Goal: Check status

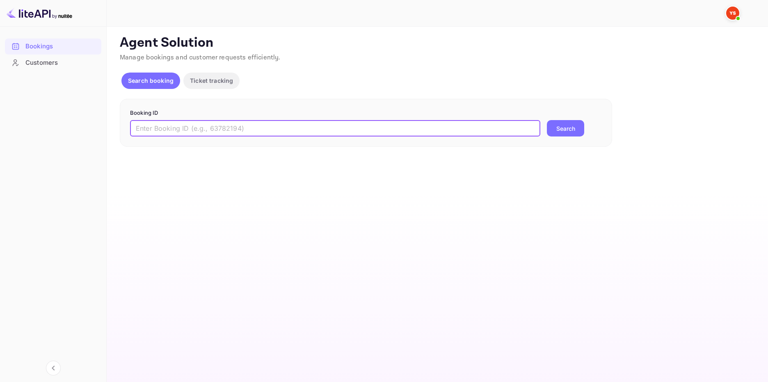
click at [179, 128] on input "text" at bounding box center [335, 128] width 410 height 16
paste input "9942519"
type input "9942519"
click at [569, 126] on button "Search" at bounding box center [565, 128] width 37 height 16
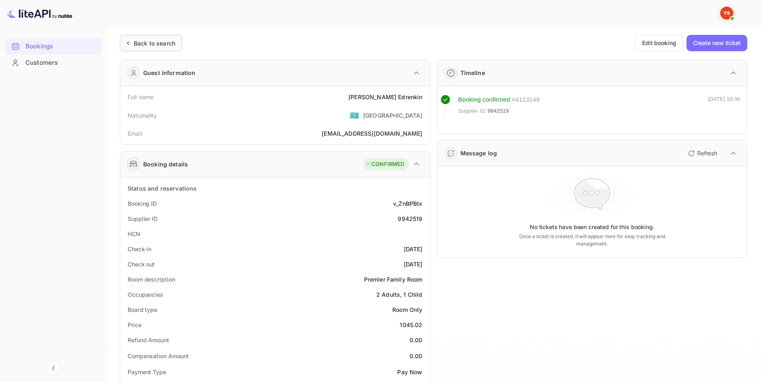
click at [160, 39] on div "Back to search" at bounding box center [154, 43] width 41 height 9
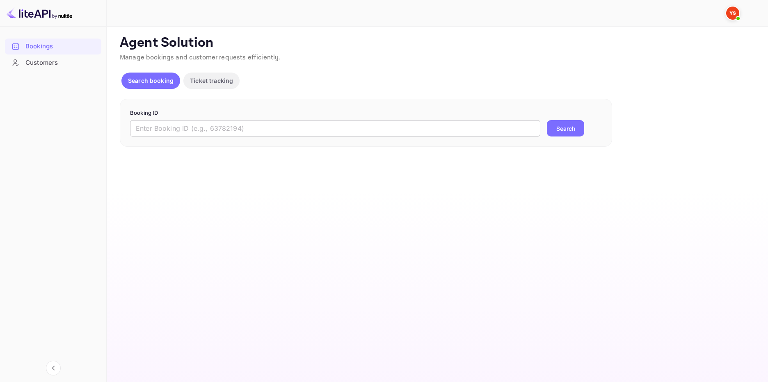
click at [200, 131] on input "text" at bounding box center [335, 128] width 410 height 16
paste input "8436663"
type input "8436663"
click at [565, 130] on button "Search" at bounding box center [565, 128] width 37 height 16
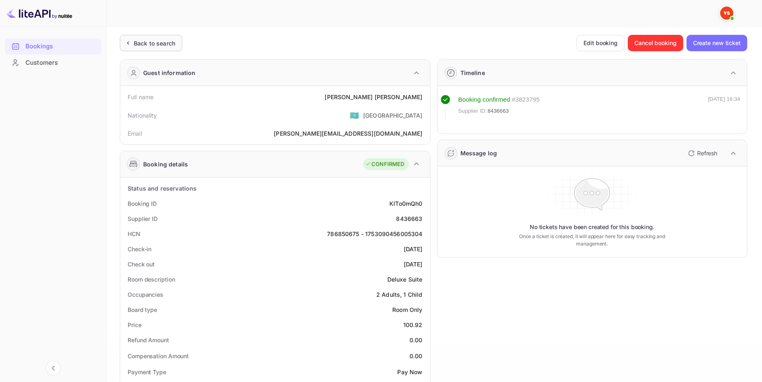
click at [167, 39] on div "Back to search" at bounding box center [154, 43] width 41 height 9
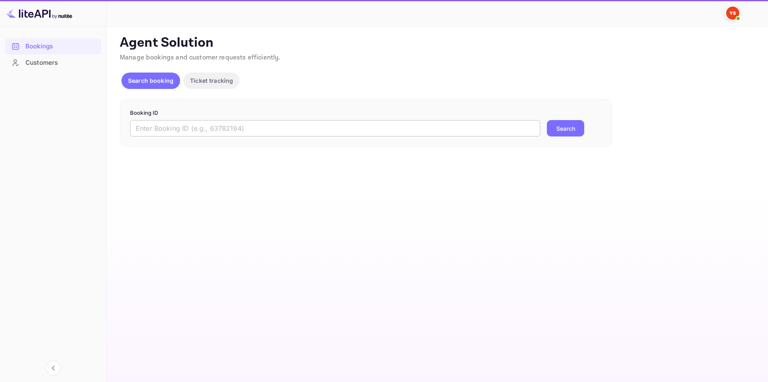
click at [228, 127] on input "text" at bounding box center [335, 128] width 410 height 16
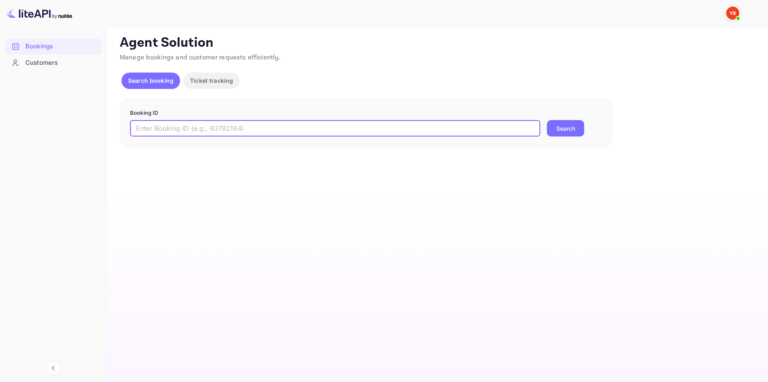
paste input "9960881"
type input "9960881"
click at [558, 124] on button "Search" at bounding box center [565, 128] width 37 height 16
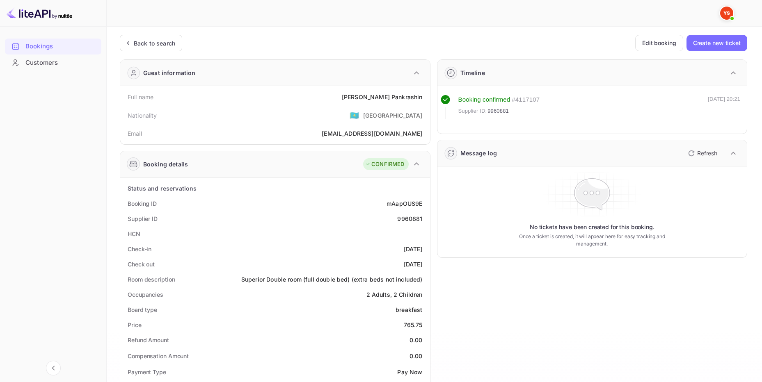
click at [647, 338] on div "Timeline Booking confirmed # 4117107 Supplier ID: 9960881 [DATE] 20:21 Message …" at bounding box center [588, 360] width 317 height 615
click at [158, 43] on div "Back to search" at bounding box center [154, 43] width 41 height 9
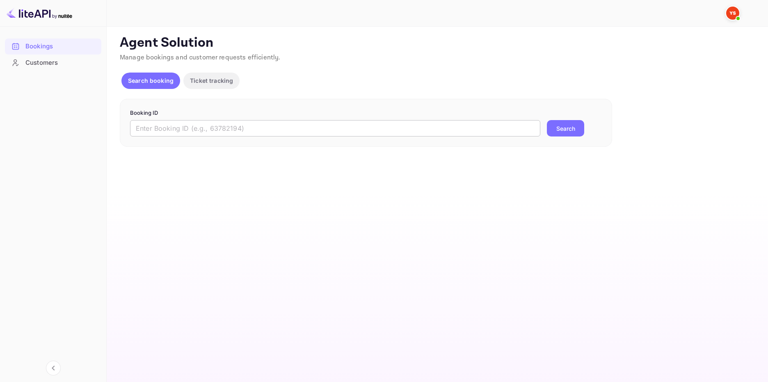
click at [227, 130] on input "text" at bounding box center [335, 128] width 410 height 16
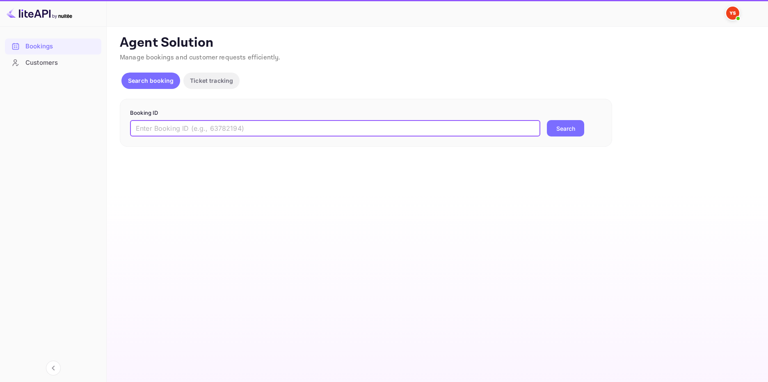
paste input "9960631"
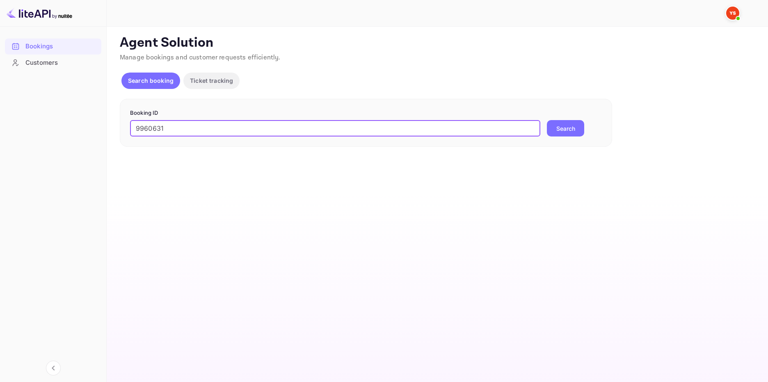
type input "9960631"
click at [577, 128] on button "Search" at bounding box center [565, 128] width 37 height 16
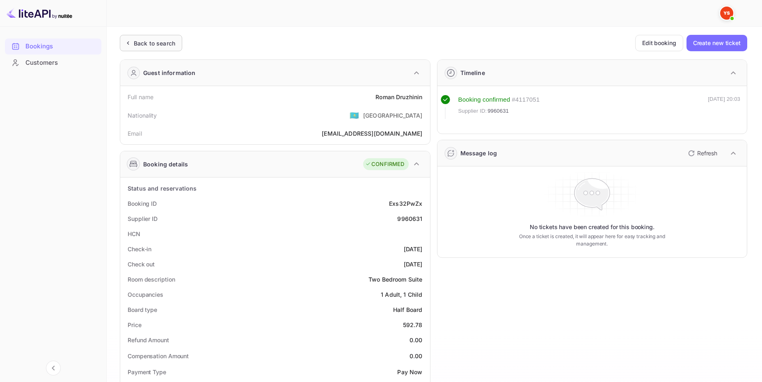
click at [160, 41] on div "Back to search" at bounding box center [154, 43] width 41 height 9
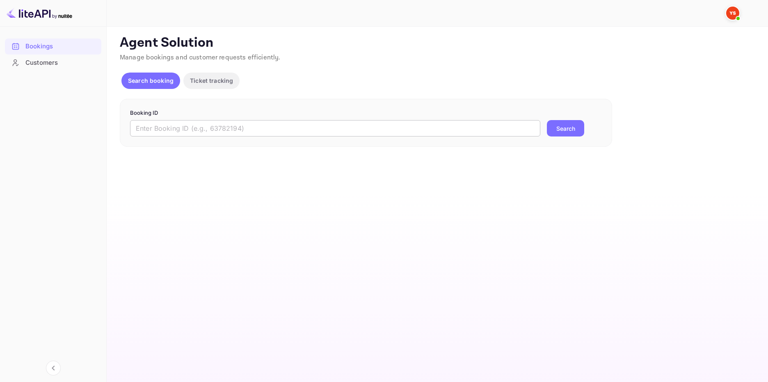
click at [267, 130] on input "text" at bounding box center [335, 128] width 410 height 16
paste input "8051104"
type input "8051104"
click at [553, 129] on button "Search" at bounding box center [565, 128] width 37 height 16
